Goal: Contribute content

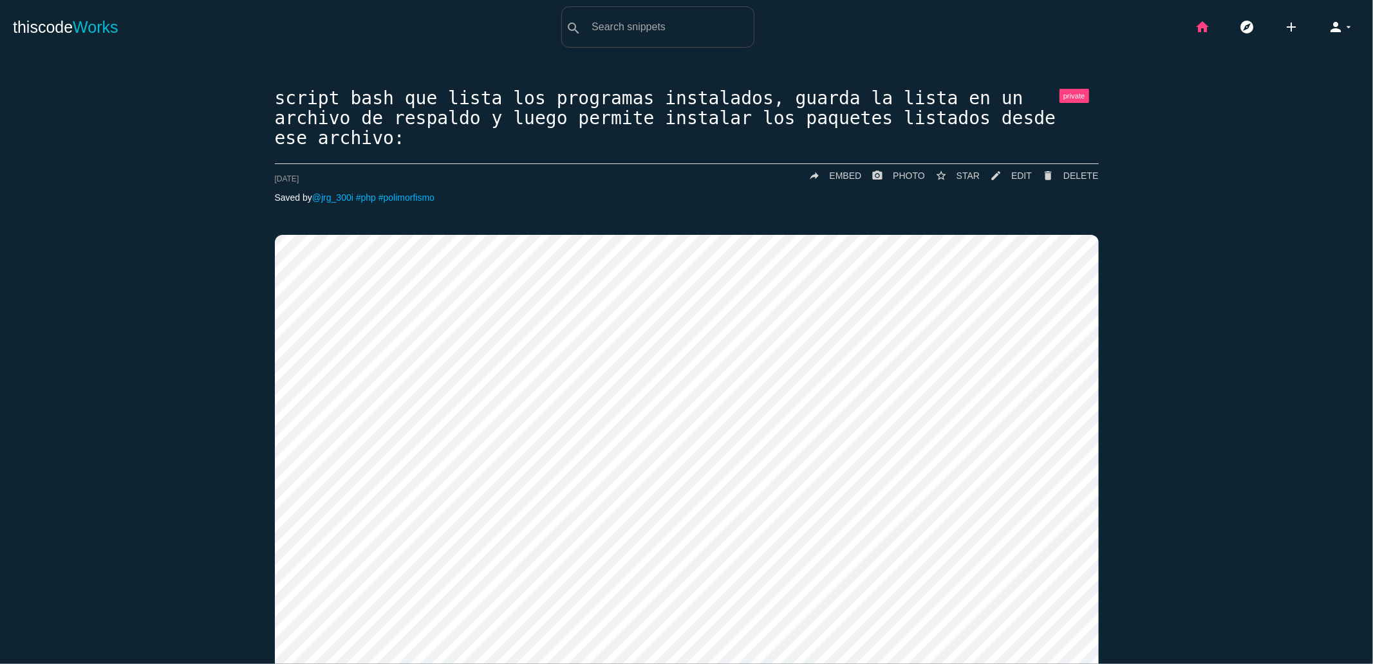
click at [1194, 29] on icon "home" at bounding box center [1201, 26] width 15 height 41
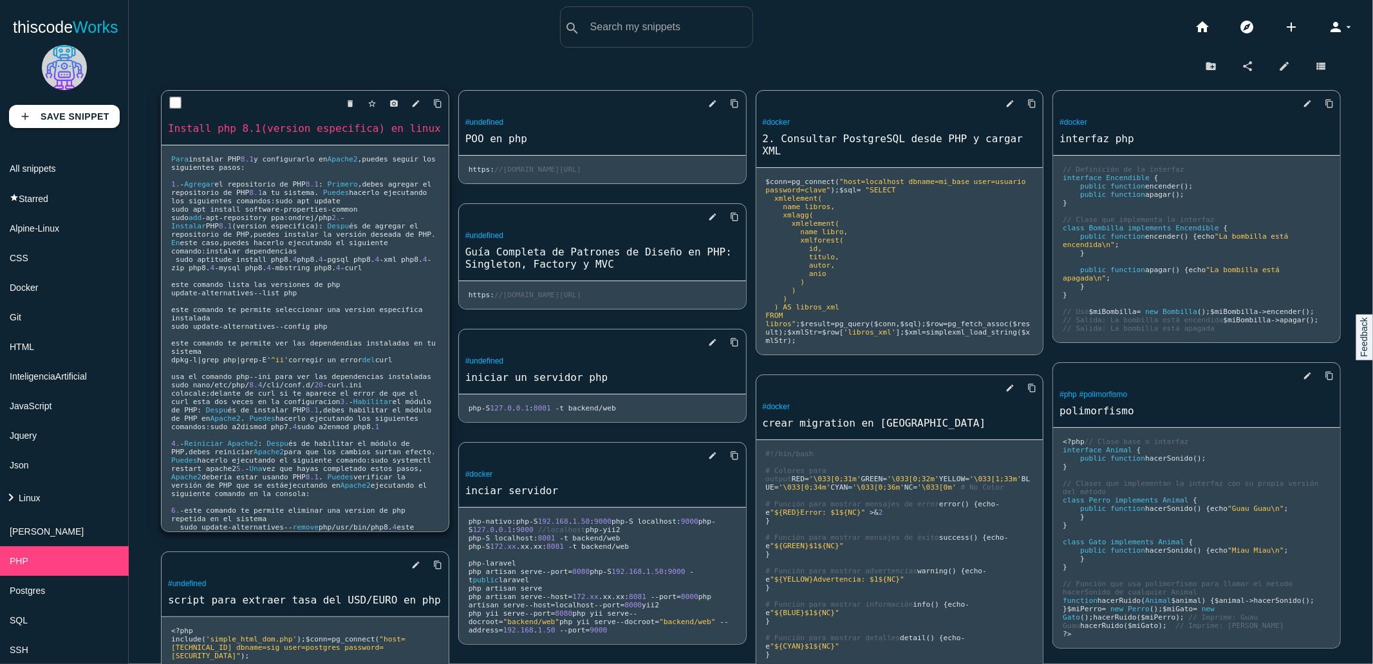
click at [387, 249] on pre "Para instalar PHP 8.1 y configurarlo en Apache2 , puedes seguir los siguientes …" at bounding box center [305, 338] width 287 height 386
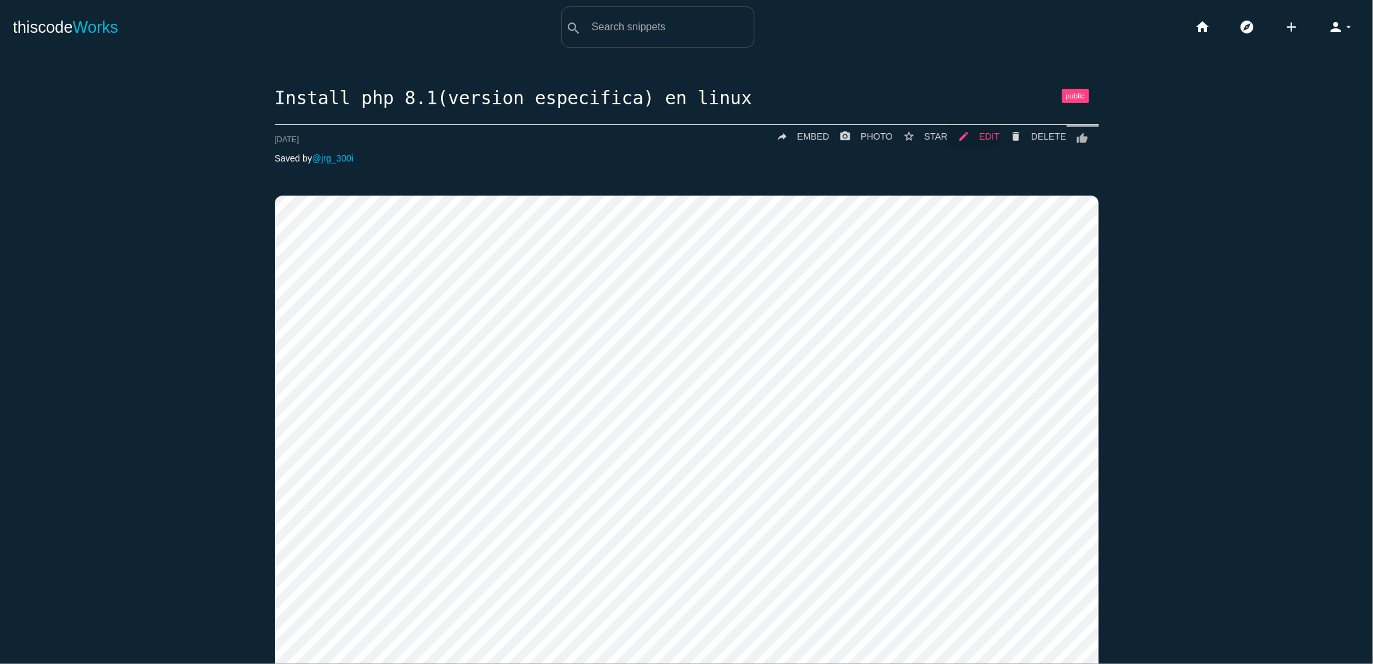
click at [979, 134] on span "EDIT" at bounding box center [989, 136] width 21 height 10
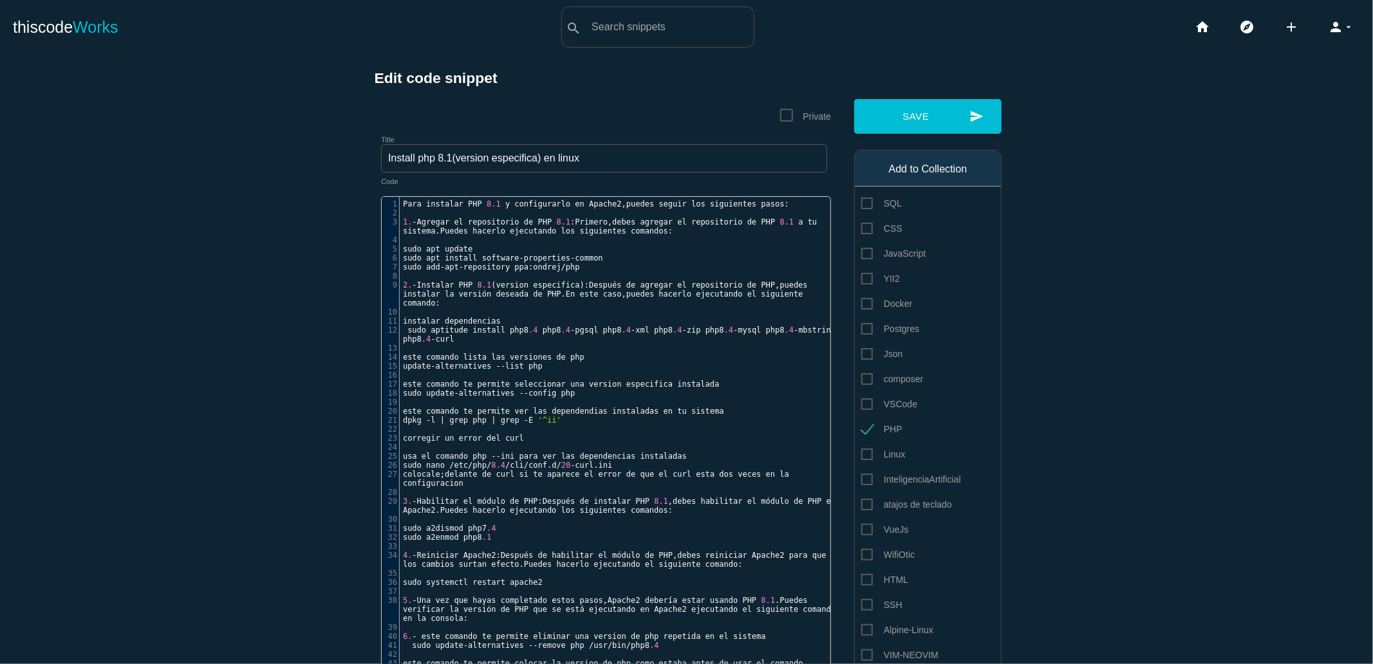
scroll to position [3, 0]
click at [400, 206] on pre "Para instalar PHP 8.1 y configurarlo en Apache2 , puedes seguir los siguientes …" at bounding box center [620, 203] width 441 height 9
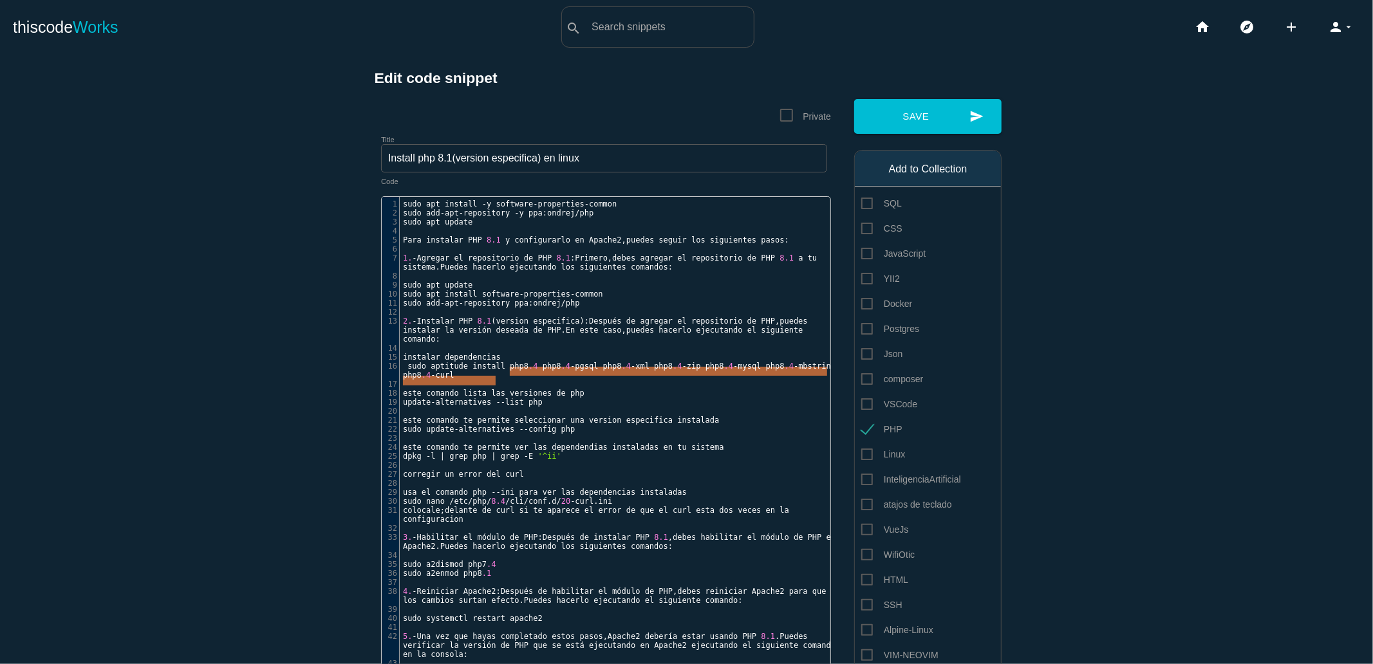
drag, startPoint x: 503, startPoint y: 374, endPoint x: 522, endPoint y: 383, distance: 21.3
click at [522, 380] on pre "sudo aptitude install php8 .4 php8 .4 - pgsql php8 .4 - xml php8 .4 - zip php8 …" at bounding box center [620, 371] width 441 height 18
type textarea "php8.4 php8.4-pgsql php8.4-xml php8.4-zip php8.4-mysql php8.4-mbstring php8.4-c…"
click at [552, 371] on span "php8" at bounding box center [551, 366] width 19 height 9
drag, startPoint x: 402, startPoint y: 372, endPoint x: 512, endPoint y: 383, distance: 111.2
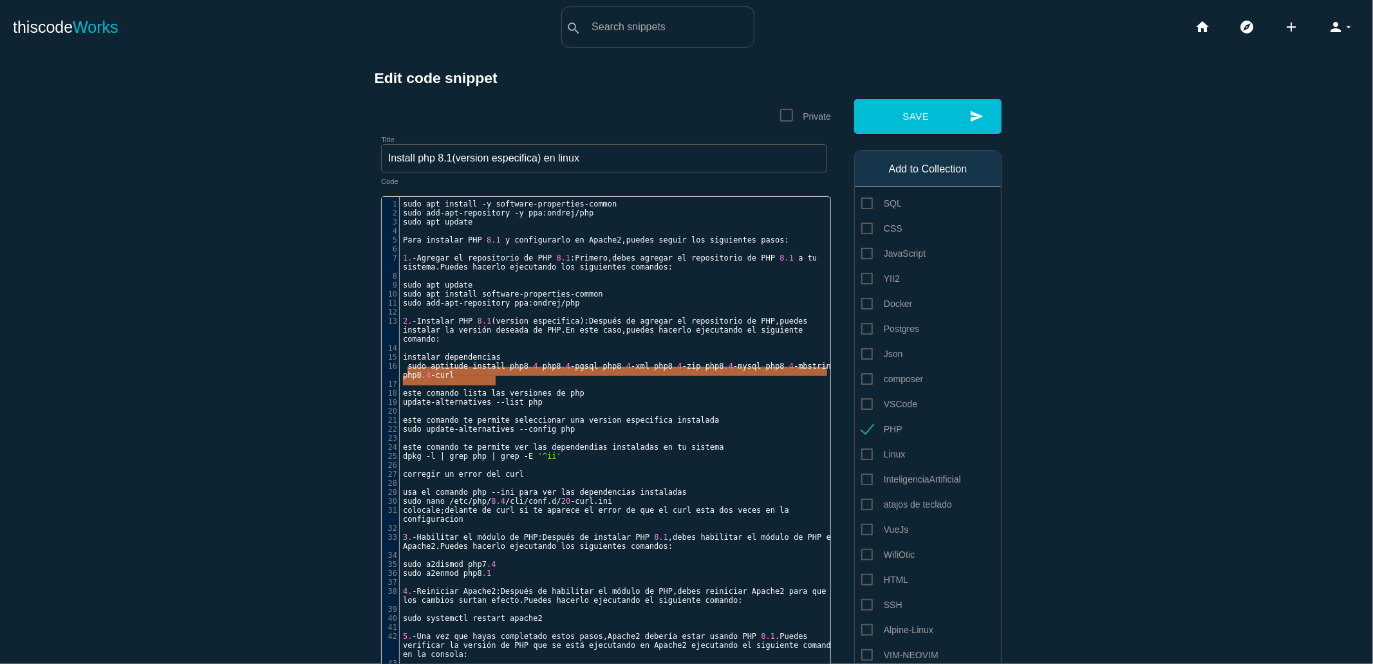
click at [512, 380] on pre "sudo aptitude install php8 .4 php8 .4 - pgsql php8 .4 - xml php8 .4 - zip php8 …" at bounding box center [620, 371] width 441 height 18
type textarea "sudo aptitude install php8.4 php8.4-pgsql php8.4-xml php8.4-zip php8.4-mysql ph…"
click at [310, 302] on main "Edit code snippet Private Title Install php 8.1(version especifica) en linux su…" at bounding box center [686, 575] width 1373 height 1043
click at [537, 344] on pre "2. - Instalar PHP 8.1 ( version especifica ): Después de agregar el repositorio…" at bounding box center [620, 330] width 441 height 27
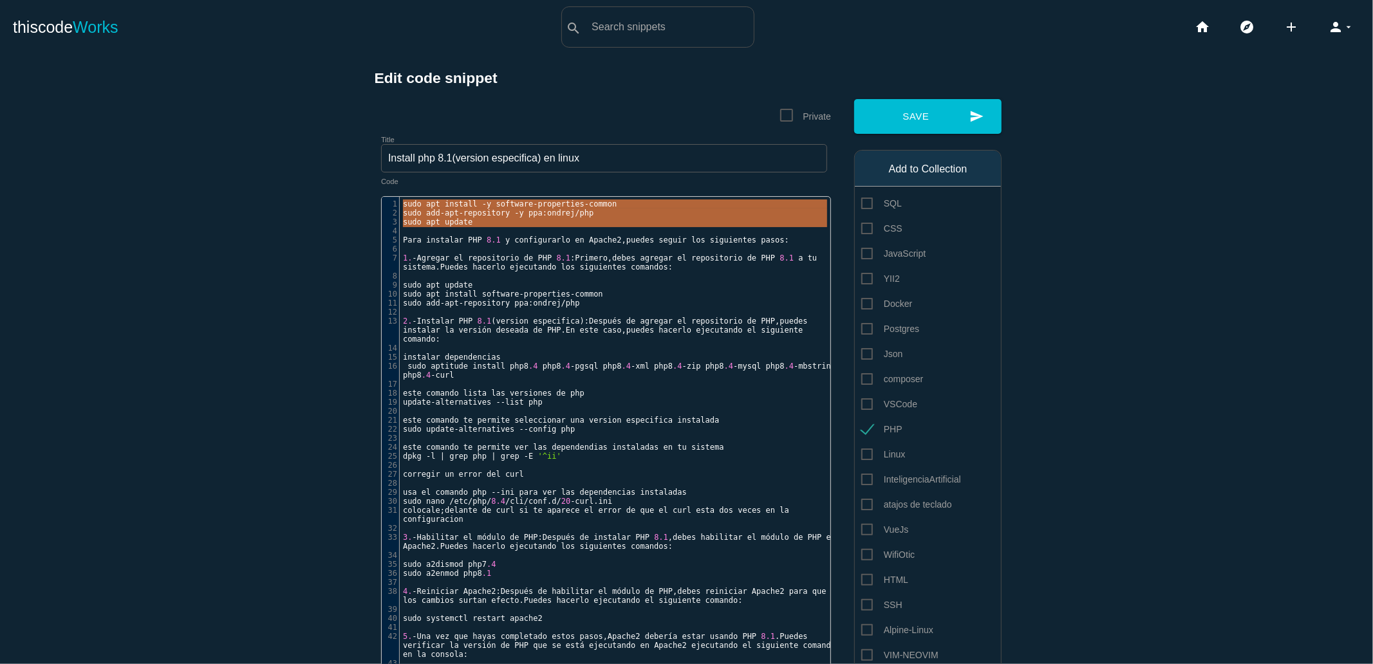
drag, startPoint x: 396, startPoint y: 206, endPoint x: 481, endPoint y: 227, distance: 86.9
click at [481, 227] on div "1 sudo apt install - y software - properties - common 2 sudo add - apt - reposi…" at bounding box center [620, 474] width 441 height 550
type textarea "sudo apt install -y software-properties-common sudo add-apt-repository -y ppa:o…"
click at [310, 79] on main "Edit code snippet Private Title Install php 8.1(version especifica) en linux su…" at bounding box center [686, 575] width 1373 height 1043
click at [607, 228] on pre "​" at bounding box center [620, 231] width 441 height 9
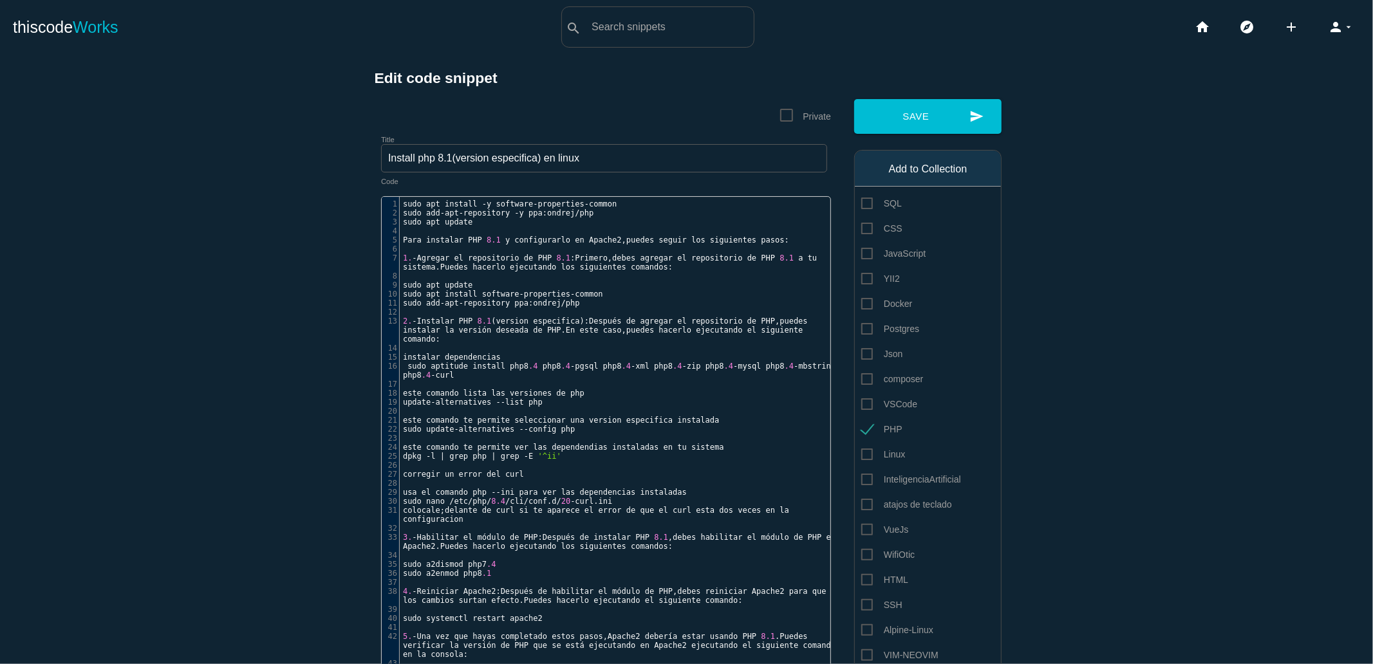
click at [509, 222] on pre "sudo apt update" at bounding box center [620, 222] width 441 height 9
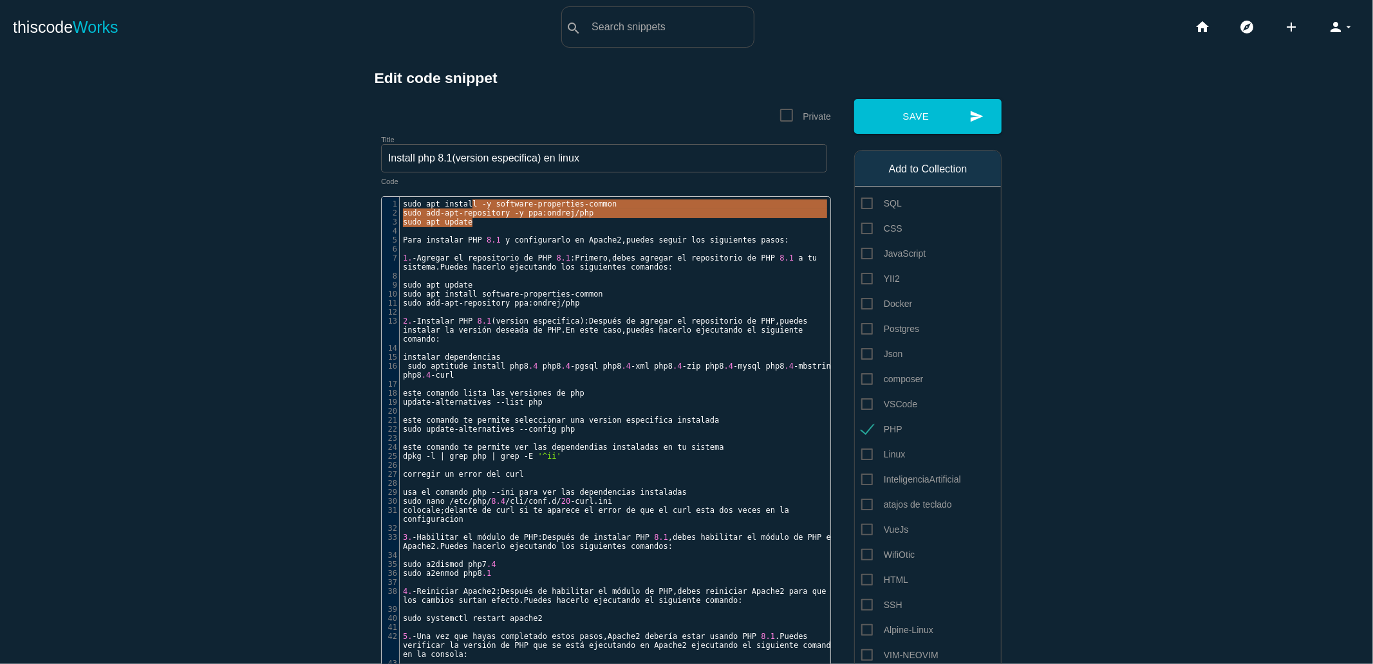
type textarea "sudo apt install -y software-properties-common sudo add-apt-repository -y ppa:o…"
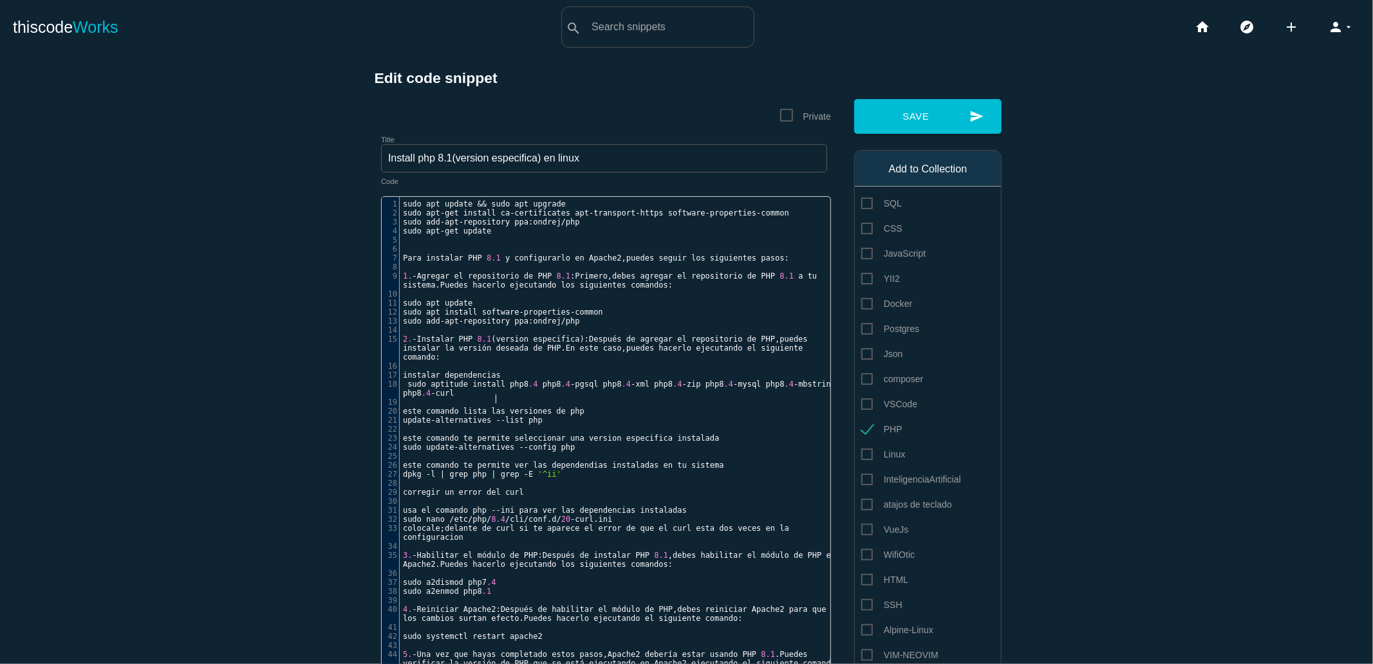
click at [523, 398] on pre "sudo aptitude install php8 .4 php8 .4 - pgsql php8 .4 - xml php8 .4 - zip php8 …" at bounding box center [620, 389] width 441 height 18
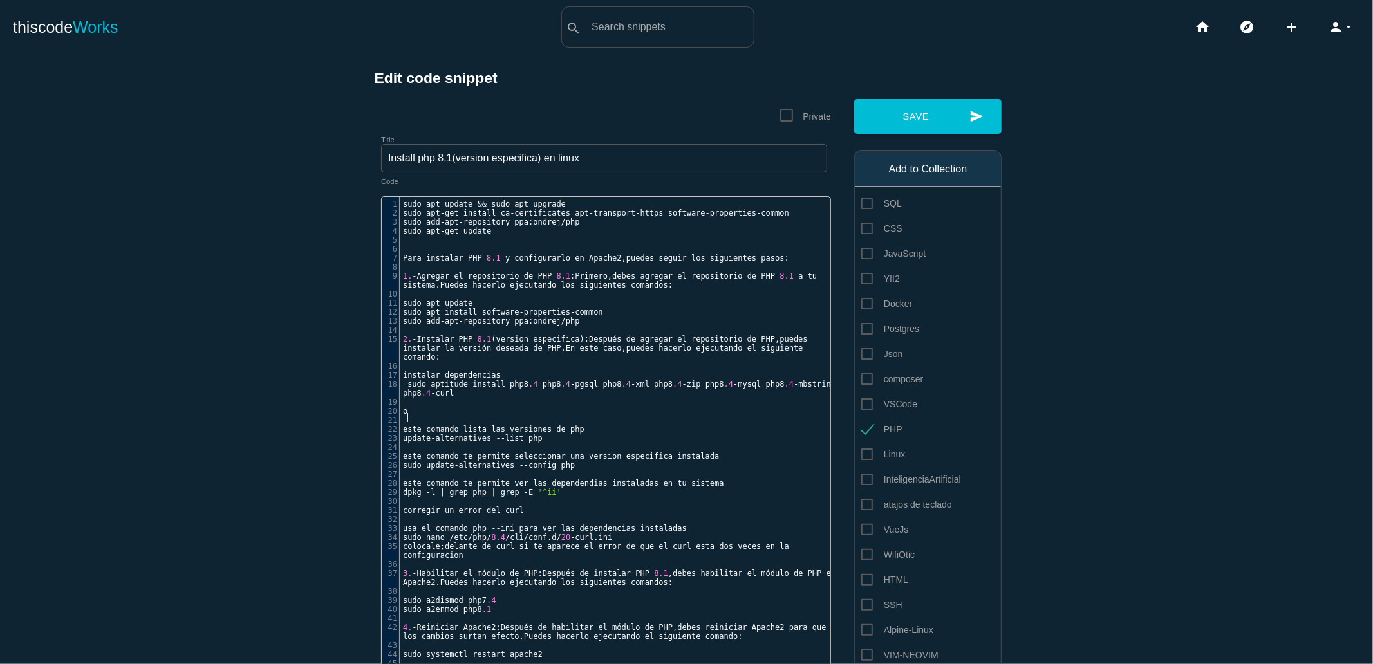
type textarea "o"
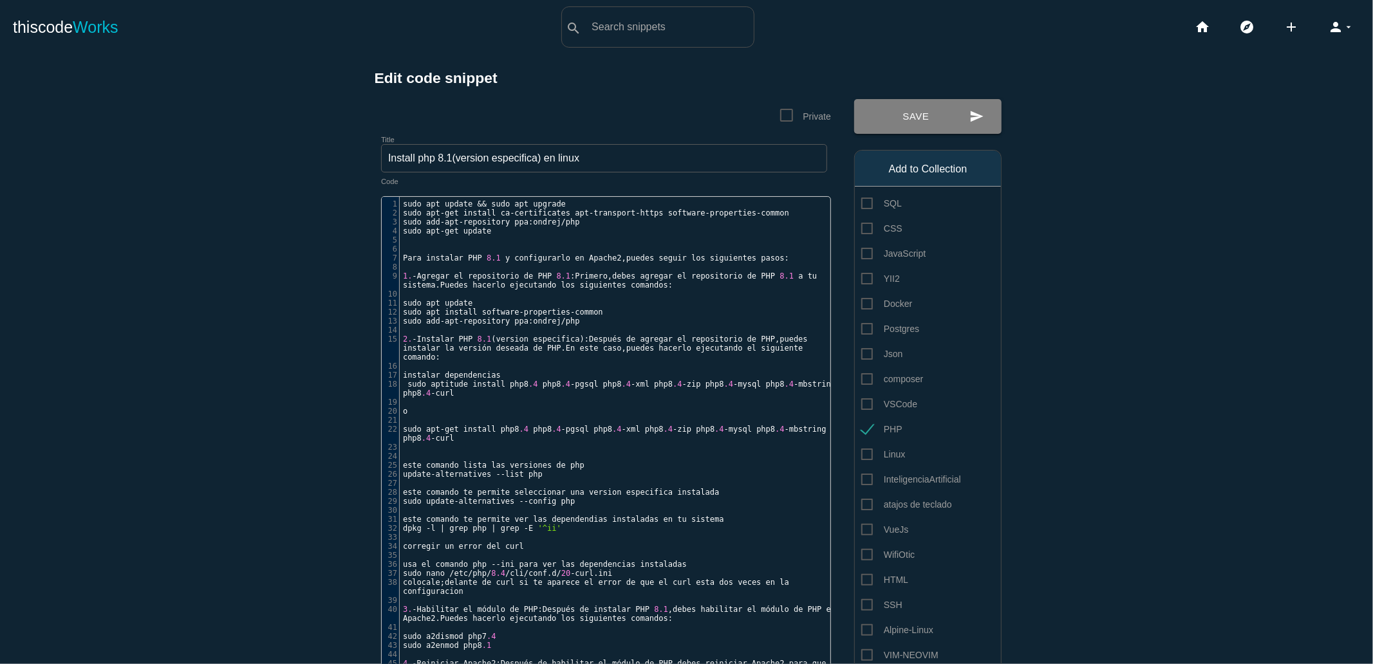
click at [961, 120] on button "send Save" at bounding box center [927, 116] width 147 height 35
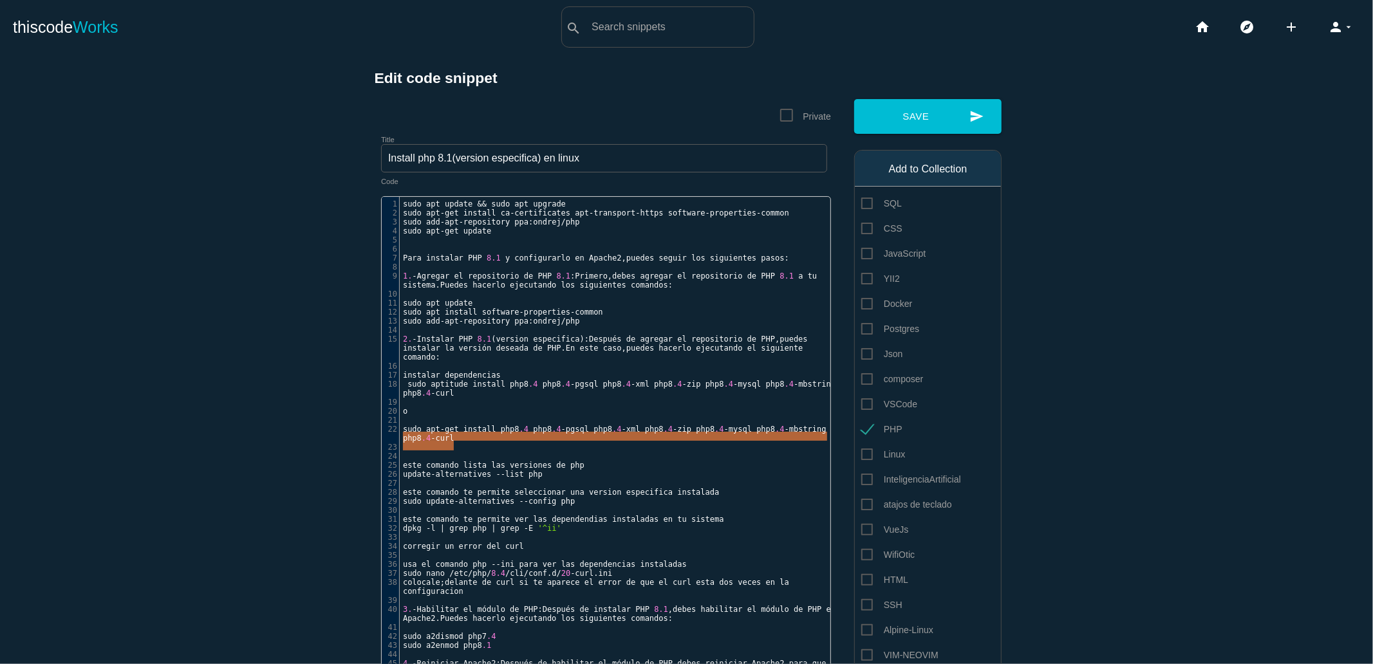
drag, startPoint x: 396, startPoint y: 438, endPoint x: 468, endPoint y: 448, distance: 72.2
click at [468, 443] on pre "sudo apt - get install php8 .4 php8 .4 - pgsql php8 .4 - xml php8 .4 - zip php8…" at bounding box center [620, 434] width 441 height 18
type textarea "sudo apt-get install php8.4 php8.4-pgsql php8.4-xml php8.4-zip php8.4-mysql php…"
click at [436, 369] on pre "​" at bounding box center [620, 366] width 441 height 9
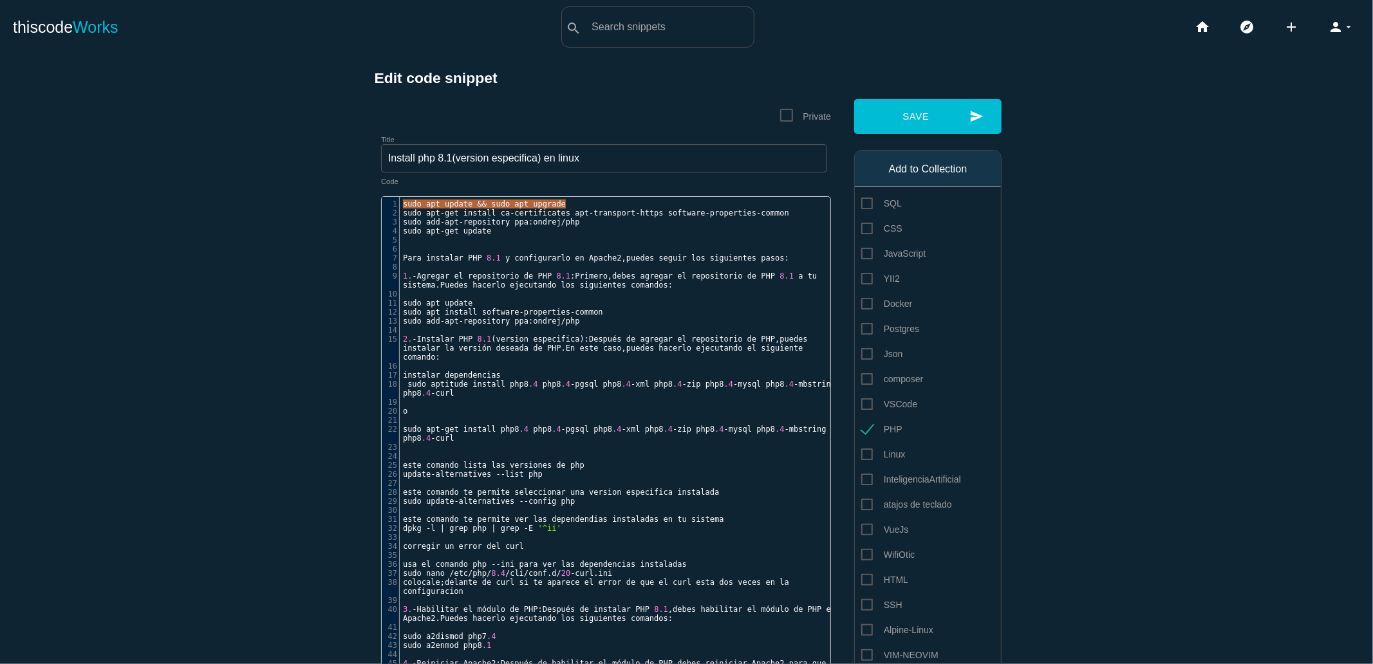
drag, startPoint x: 396, startPoint y: 204, endPoint x: 577, endPoint y: 209, distance: 180.9
click at [577, 209] on div "1 sudo apt update && sudo apt upgrade 2 sudo apt - get install ca - certificate…" at bounding box center [620, 510] width 441 height 622
type textarea "sudo apt update && sudo apt upgrade"
click at [427, 248] on pre "​" at bounding box center [620, 249] width 441 height 9
drag, startPoint x: 397, startPoint y: 214, endPoint x: 788, endPoint y: 213, distance: 390.6
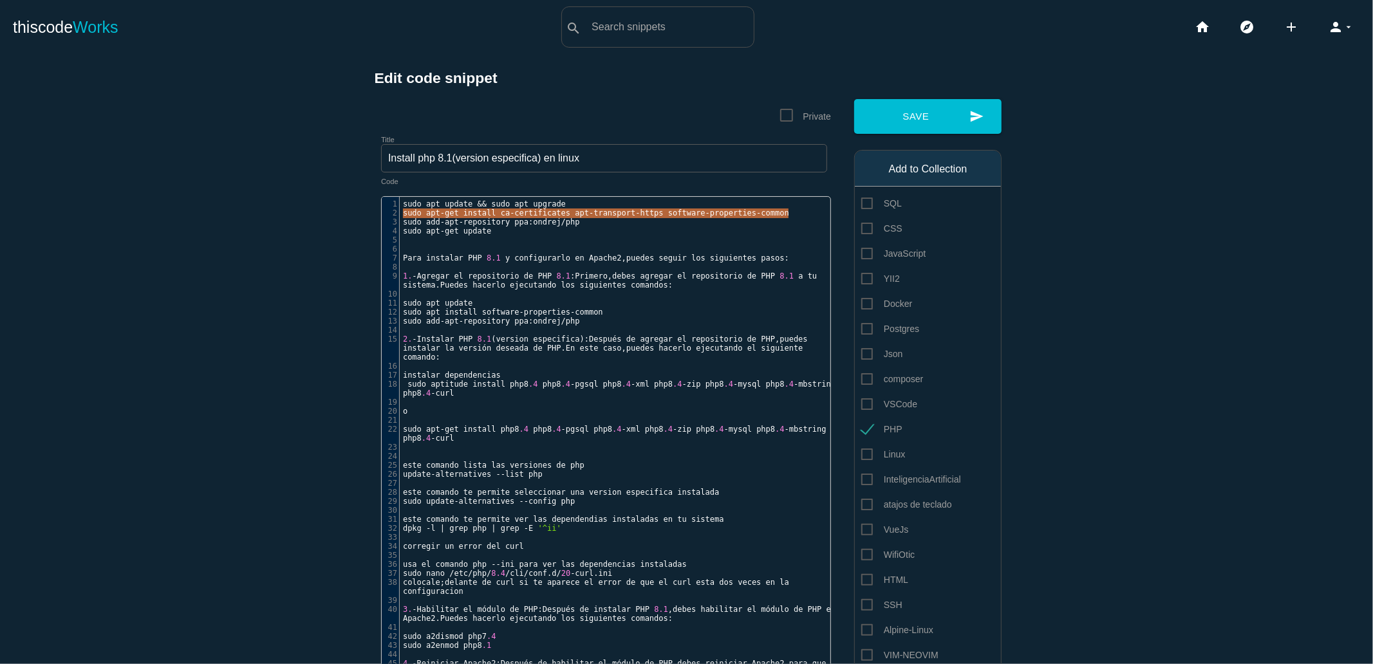
click at [788, 213] on pre "sudo apt - get install ca - certificates apt - transport - https software - pro…" at bounding box center [620, 213] width 441 height 9
type textarea "sudo apt-get install ca-certificates apt-transport-https software-properties-co…"
click at [427, 246] on pre "​" at bounding box center [620, 249] width 441 height 9
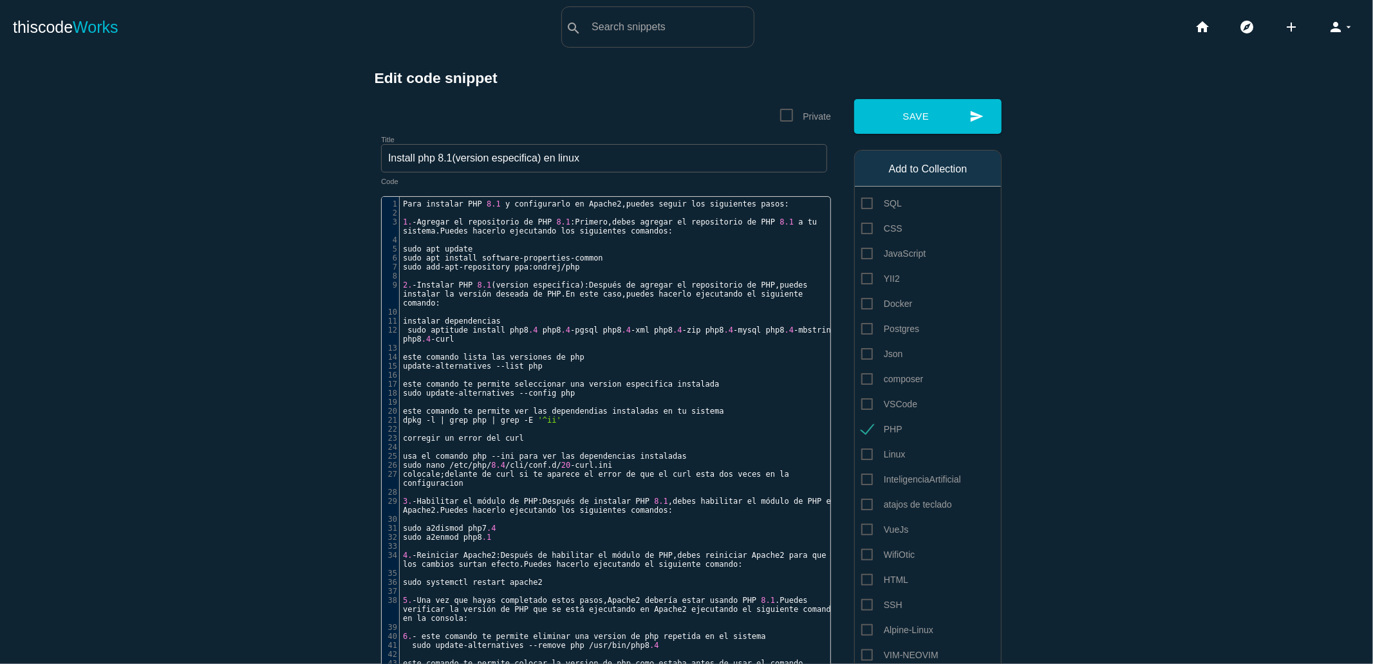
click at [281, 268] on main "Edit code snippet Private Title Install php 8.1(version especifica) en linux ​ …" at bounding box center [686, 575] width 1373 height 1043
click at [922, 130] on button "send Save" at bounding box center [927, 116] width 147 height 35
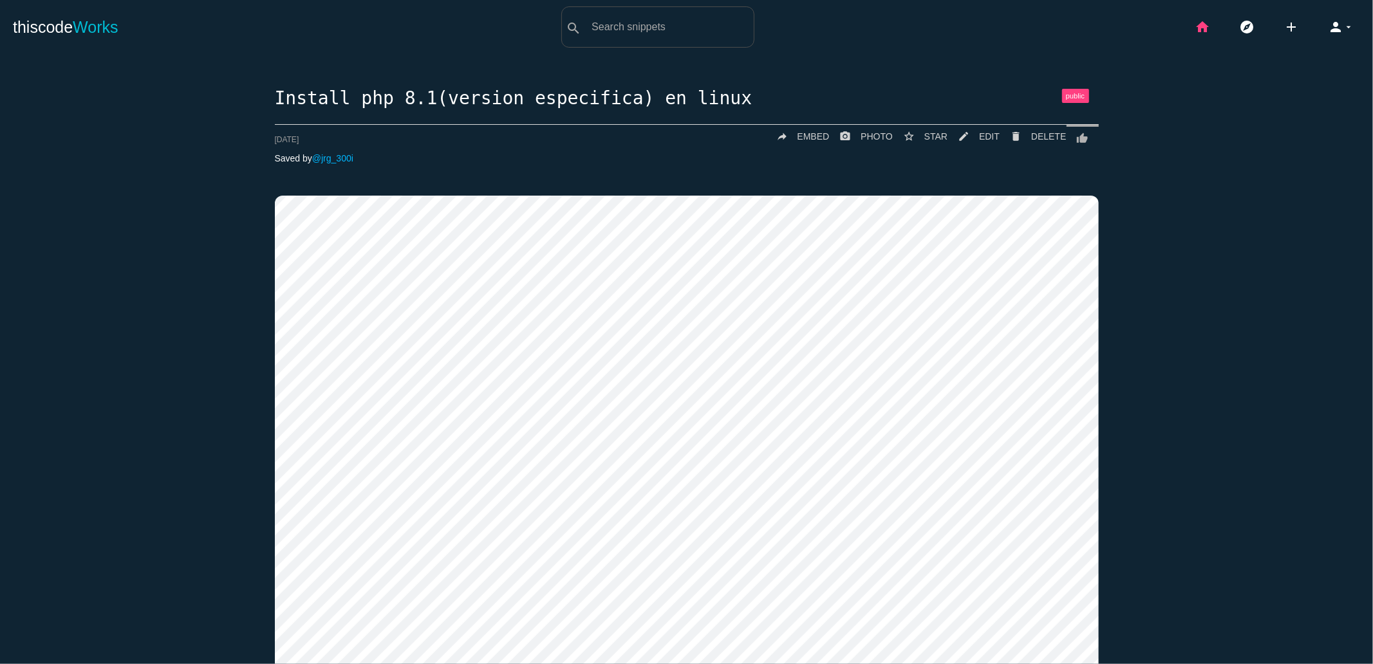
click at [1194, 35] on icon "home" at bounding box center [1201, 26] width 15 height 41
